Goal: Task Accomplishment & Management: Use online tool/utility

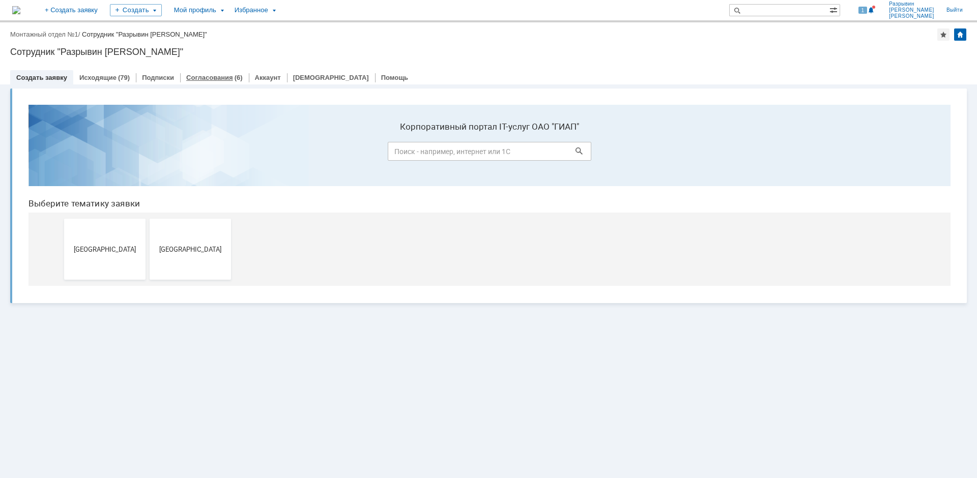
click at [204, 77] on link "Согласования" at bounding box center [209, 78] width 47 height 8
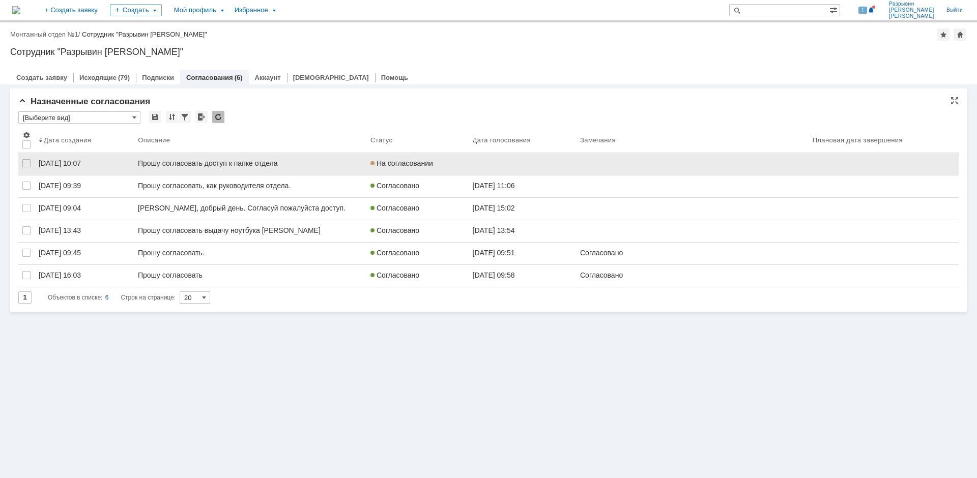
click at [56, 164] on div "[DATE] 10:07" at bounding box center [60, 163] width 42 height 8
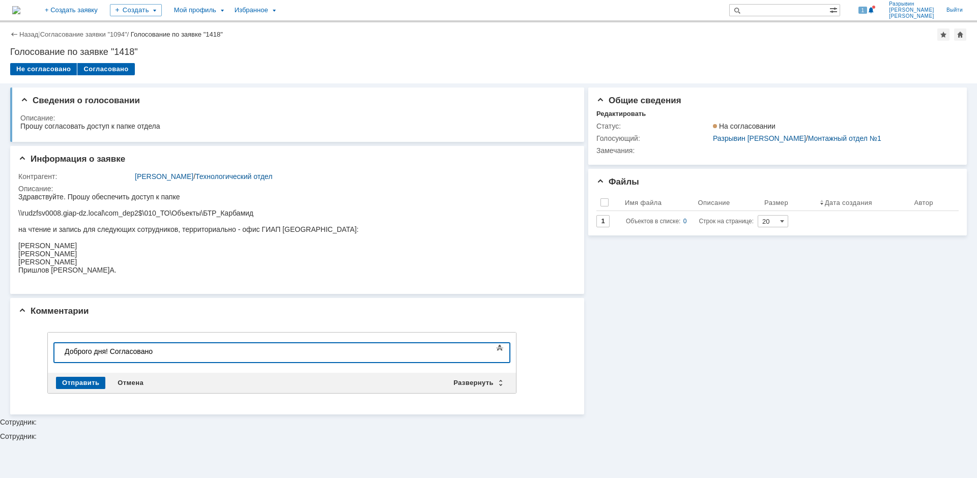
click at [160, 354] on div "Доброго дня! Согласовано" at bounding box center [137, 352] width 145 height 8
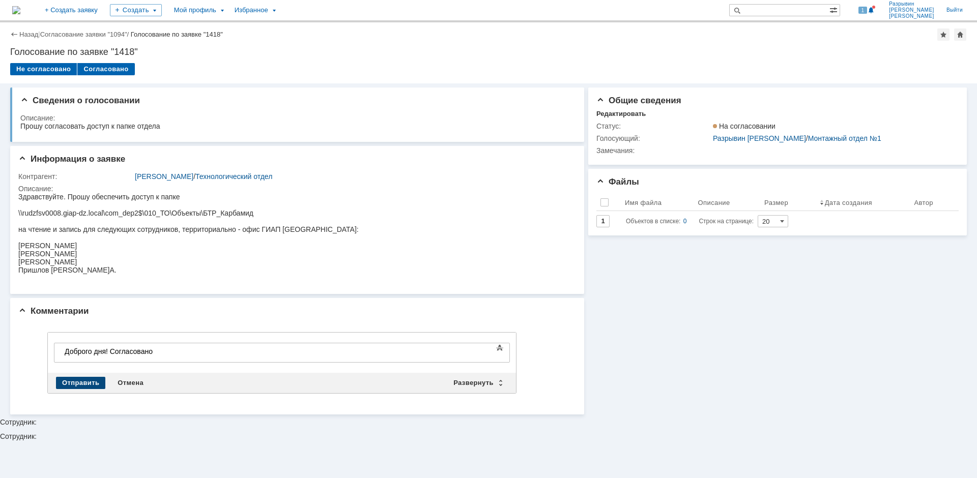
click at [88, 385] on div "Отправить" at bounding box center [80, 383] width 49 height 12
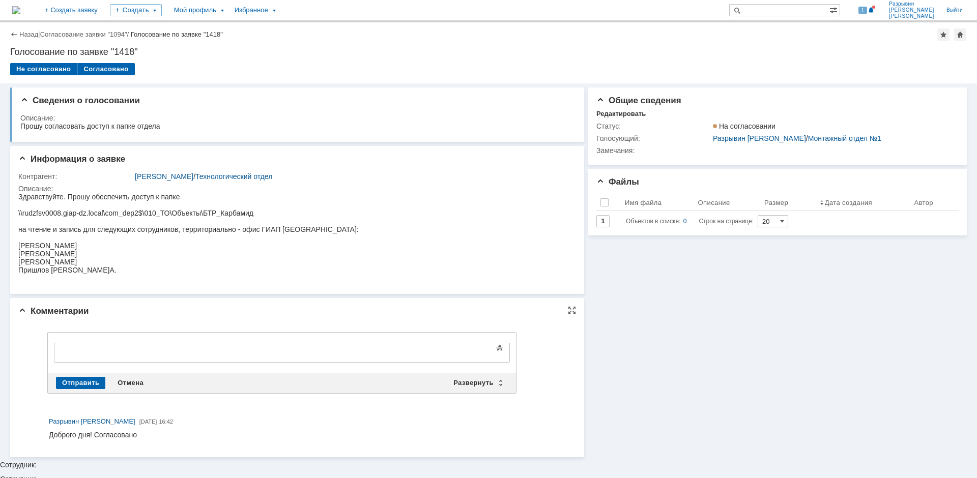
click at [106, 437] on div "Доброго дня! Согласовано" at bounding box center [93, 435] width 88 height 8
click at [71, 351] on div at bounding box center [137, 352] width 145 height 8
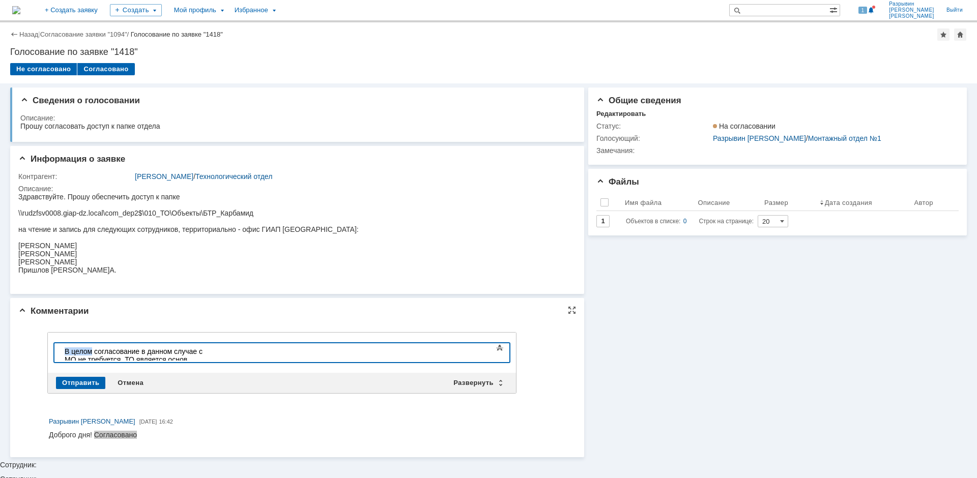
drag, startPoint x: 92, startPoint y: 350, endPoint x: 63, endPoint y: 354, distance: 28.9
click at [63, 354] on body "В целом согласование в данном случае с МО не требуется. ТО является основ" at bounding box center [137, 356] width 153 height 24
click at [209, 352] on div "Полагаю, согласование в данном случае с МО не требуется. ТО является основ" at bounding box center [137, 356] width 145 height 16
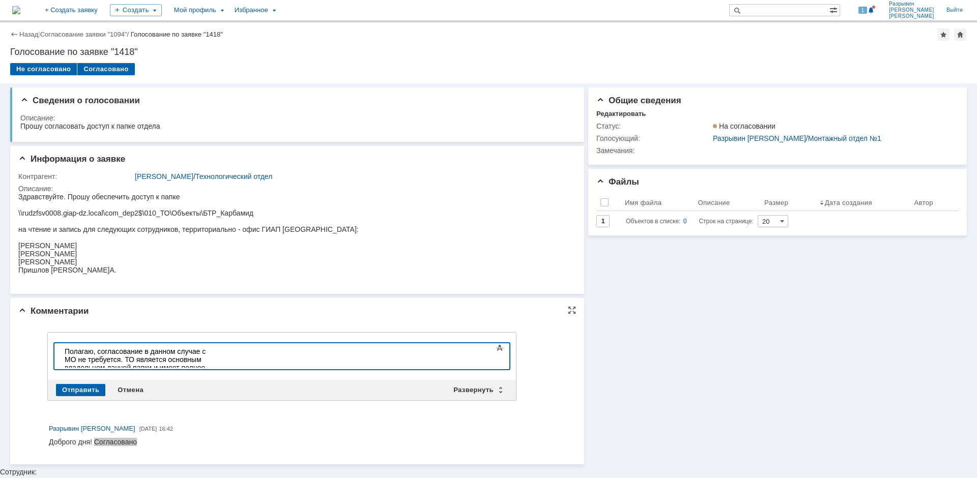
click at [209, 360] on div "Полагаю, согласование в данном случае с МО не требуется. ТО является основным в…" at bounding box center [137, 368] width 145 height 41
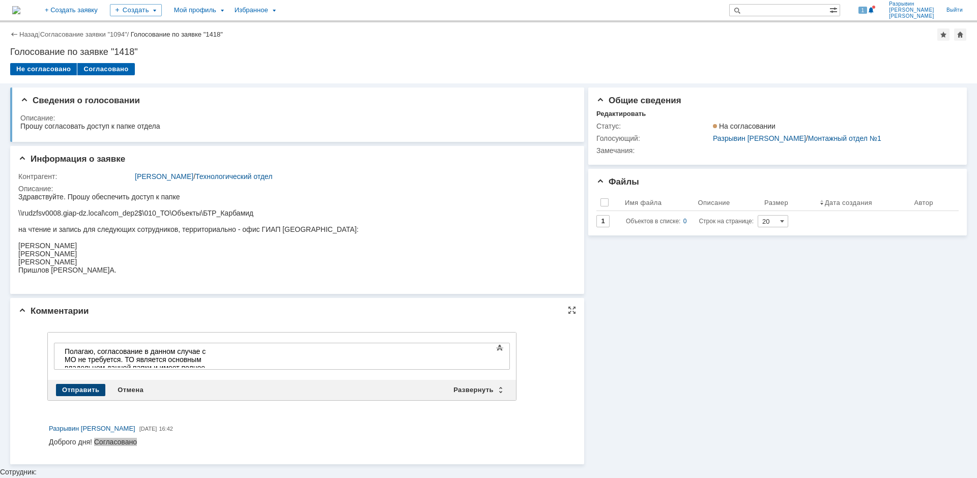
click at [91, 392] on div "Отправить" at bounding box center [80, 390] width 49 height 12
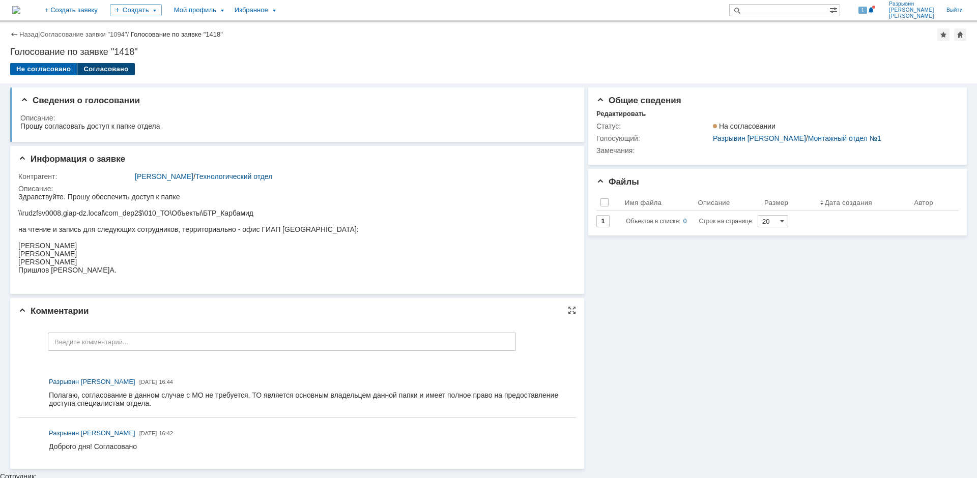
click at [93, 64] on div "Согласовано" at bounding box center [105, 69] width 57 height 12
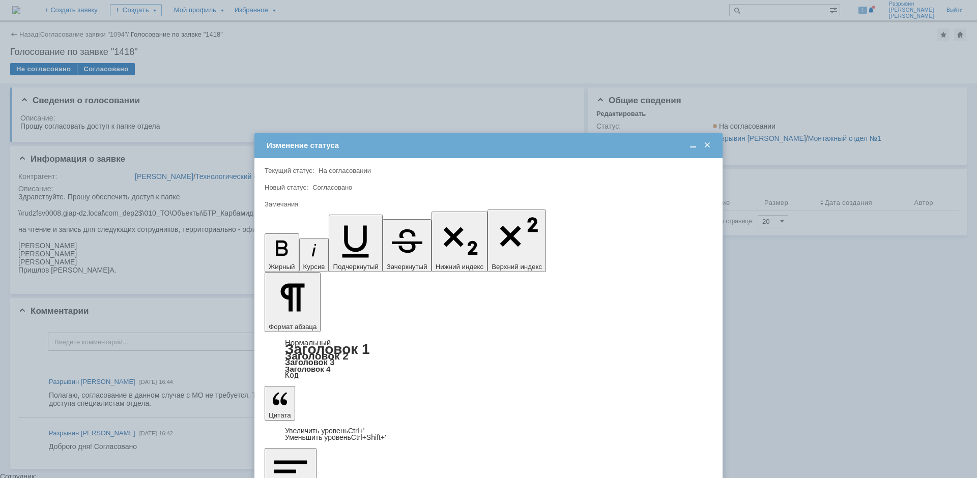
drag, startPoint x: 148, startPoint y: 405, endPoint x: 123, endPoint y: 399, distance: 25.1
click at [123, 399] on div at bounding box center [488, 239] width 977 height 478
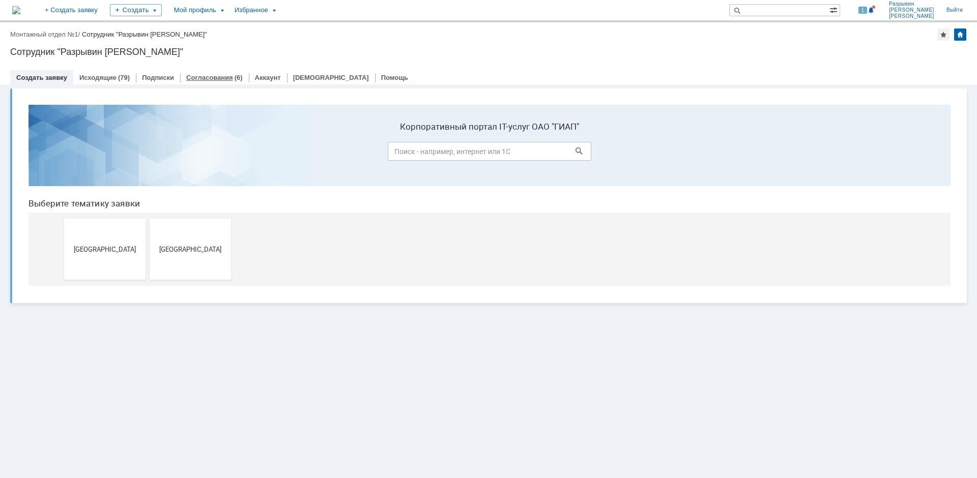
click at [215, 77] on link "Согласования" at bounding box center [209, 78] width 47 height 8
